Goal: Register for event/course

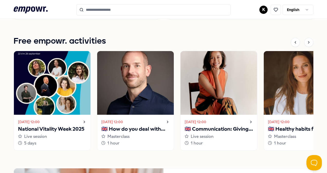
scroll to position [513, 0]
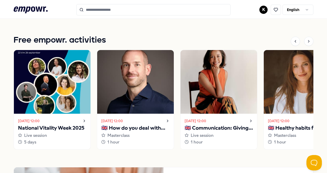
click at [69, 127] on p "National Vitality Week 2025" at bounding box center [52, 128] width 68 height 8
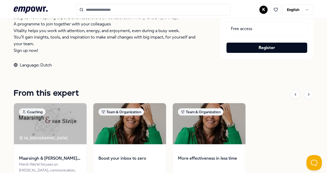
scroll to position [77, 0]
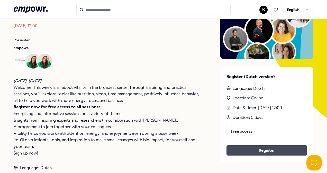
click at [250, 151] on link "Register" at bounding box center [266, 150] width 72 height 7
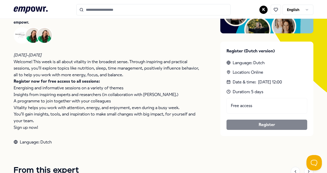
scroll to position [0, 0]
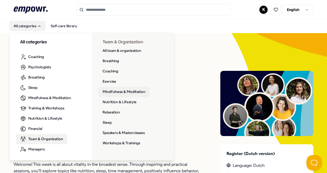
click at [117, 91] on link "Mindfulness & Meditation" at bounding box center [123, 92] width 51 height 10
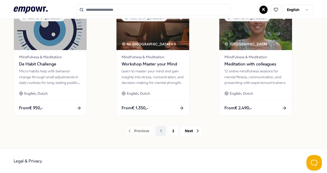
scroll to position [401, 0]
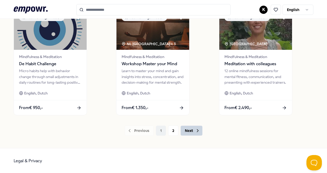
click at [192, 130] on button "Next" at bounding box center [191, 131] width 22 height 10
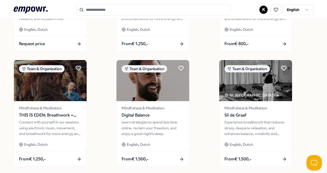
scroll to position [401, 0]
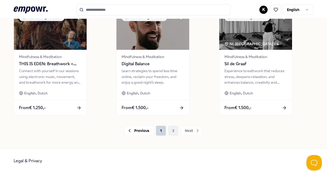
click at [156, 132] on button "1" at bounding box center [161, 131] width 10 height 10
